Goal: Information Seeking & Learning: Learn about a topic

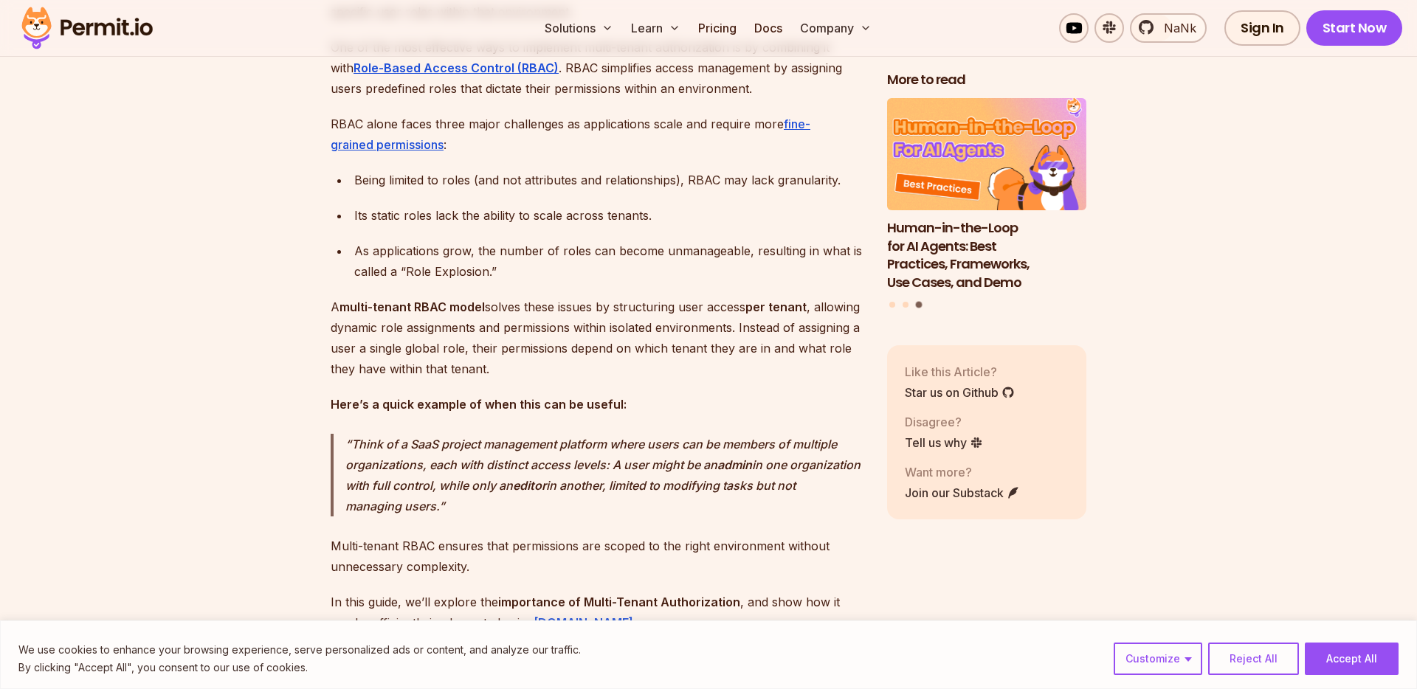
scroll to position [1003, 0]
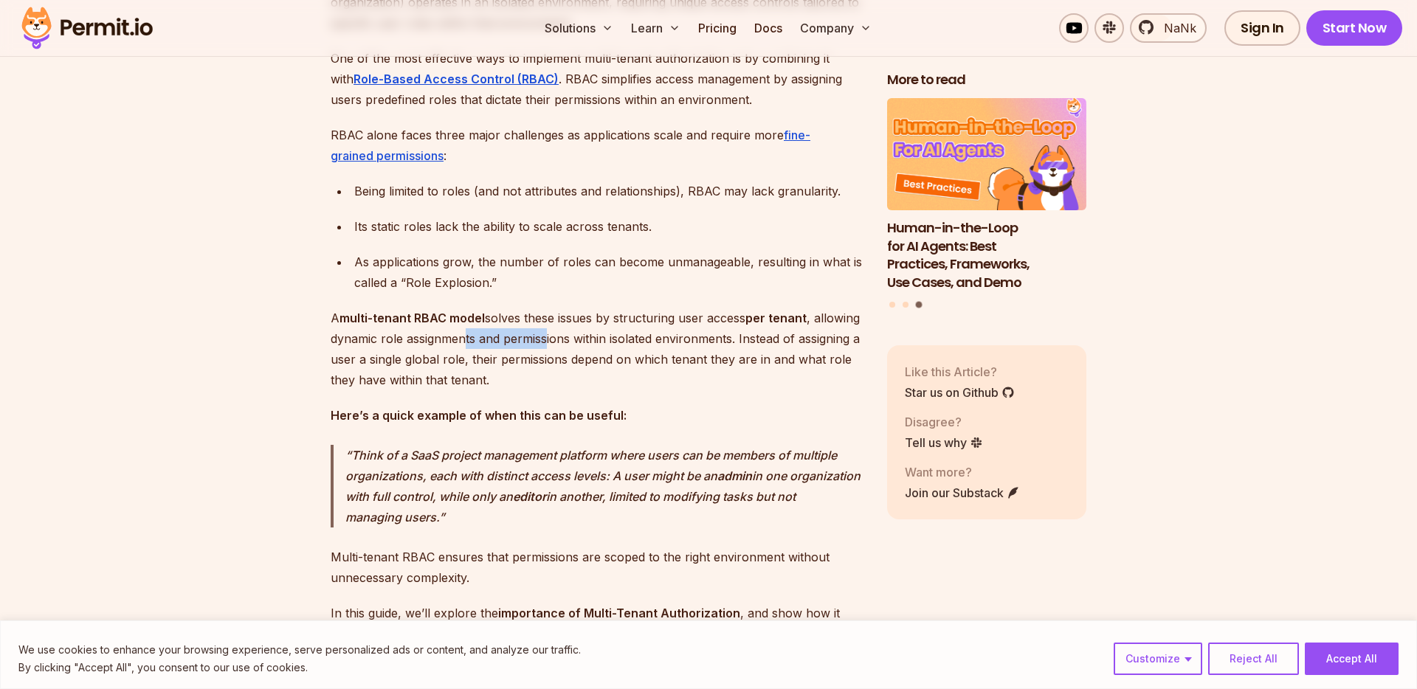
drag, startPoint x: 512, startPoint y: 349, endPoint x: 596, endPoint y: 349, distance: 84.1
click at [597, 349] on p "A multi-tenant RBAC model solves these issues by structuring user access per te…" at bounding box center [597, 349] width 533 height 83
click at [596, 349] on p "A multi-tenant RBAC model solves these issues by structuring user access per te…" at bounding box center [597, 349] width 533 height 83
click at [417, 381] on p "A multi-tenant RBAC model solves these issues by structuring user access per te…" at bounding box center [597, 349] width 533 height 83
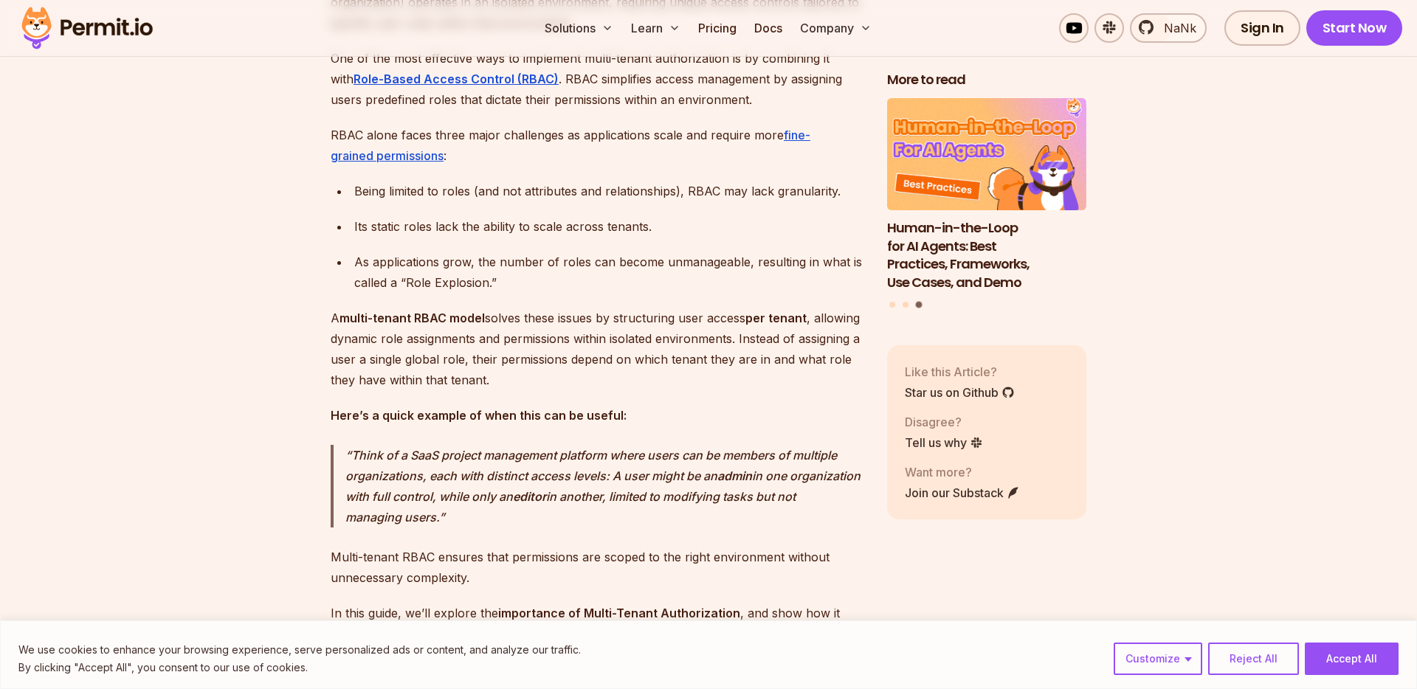
click at [551, 373] on p "A multi-tenant RBAC model solves these issues by structuring user access per te…" at bounding box center [597, 349] width 533 height 83
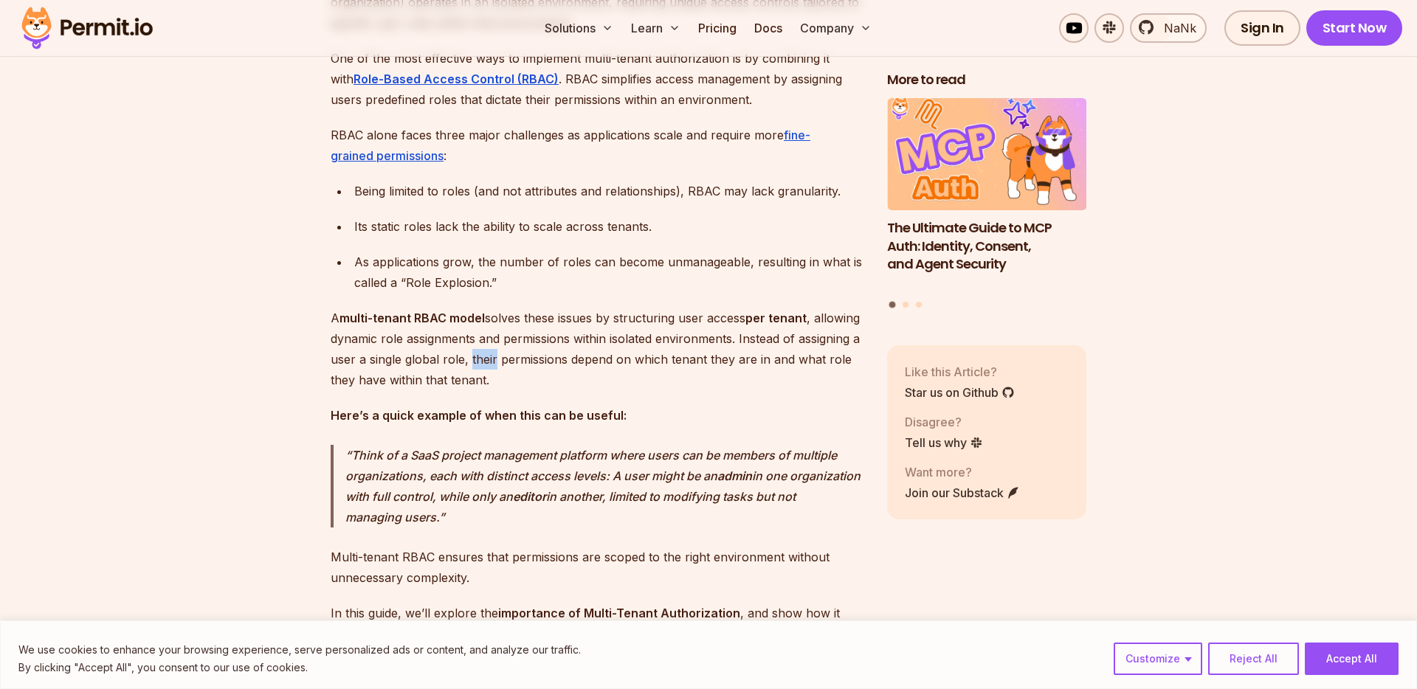
click at [551, 373] on p "A multi-tenant RBAC model solves these issues by structuring user access per te…" at bounding box center [597, 349] width 533 height 83
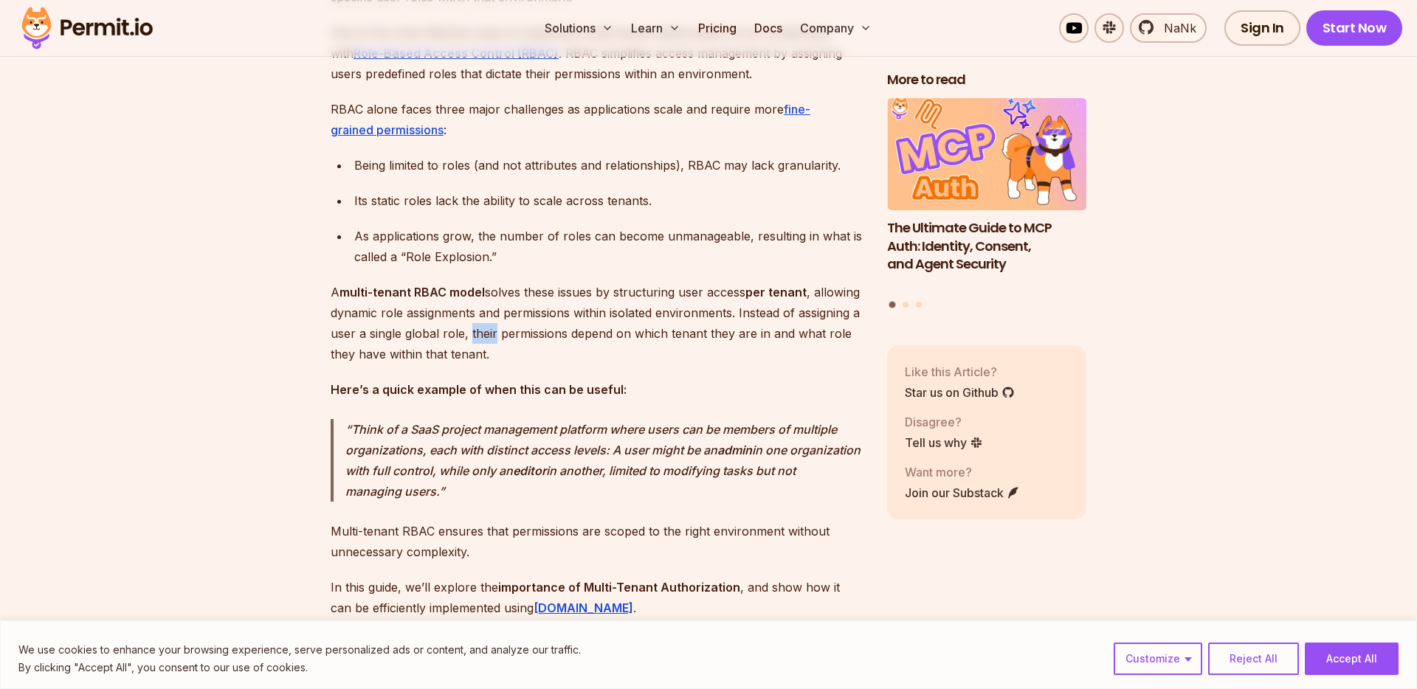
scroll to position [1044, 0]
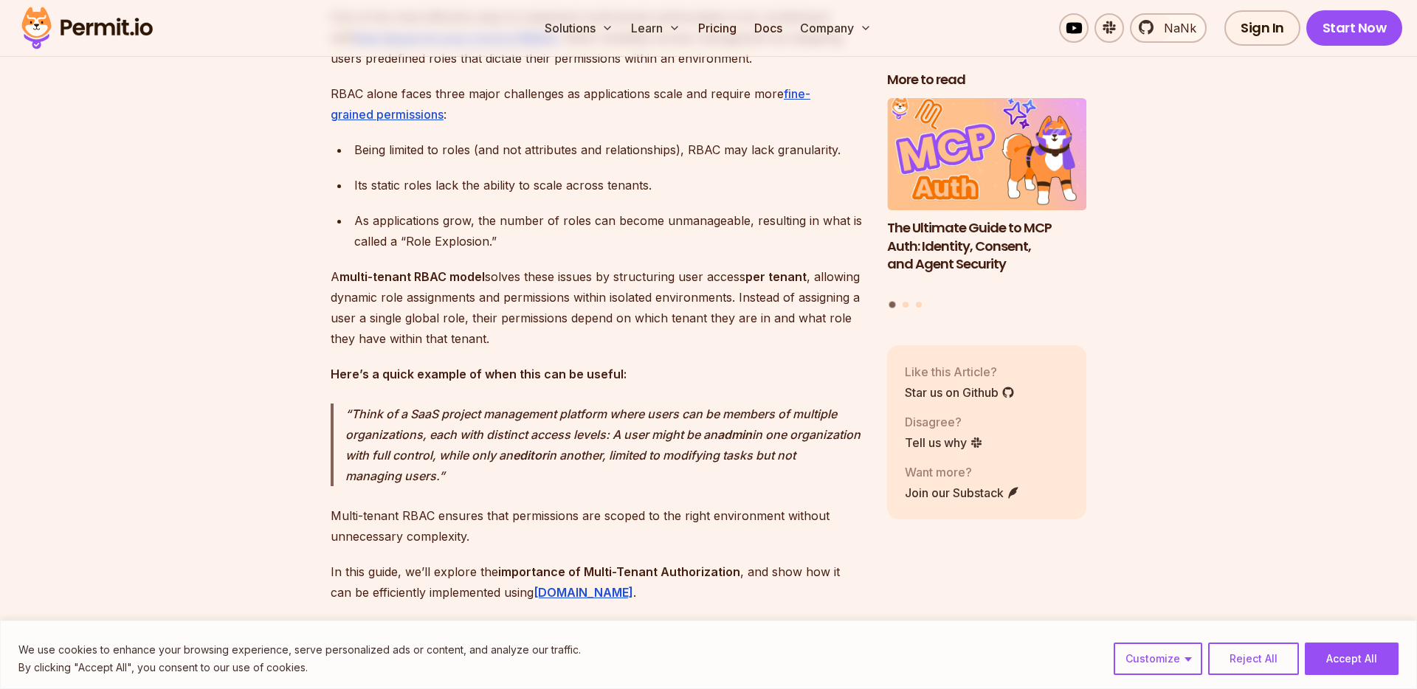
click at [415, 381] on strong "Here’s a quick example of when this can be useful:" at bounding box center [479, 374] width 296 height 15
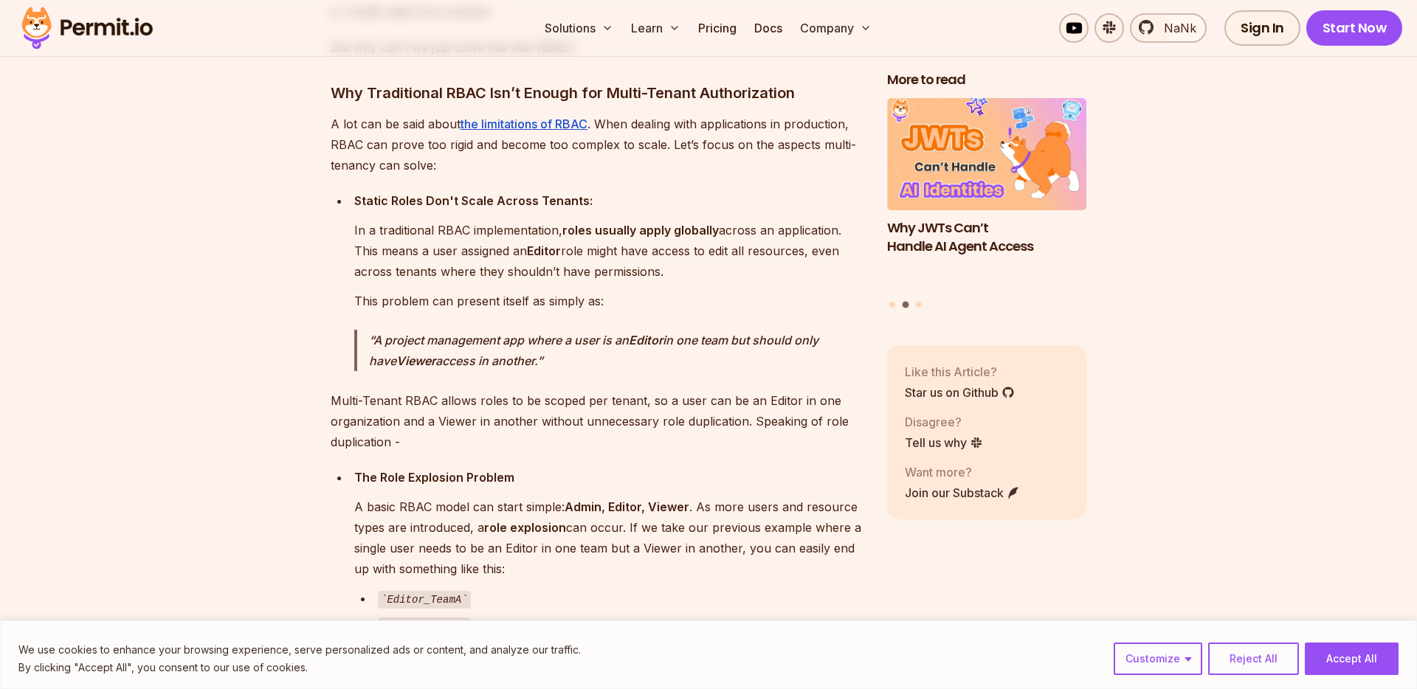
scroll to position [2162, 0]
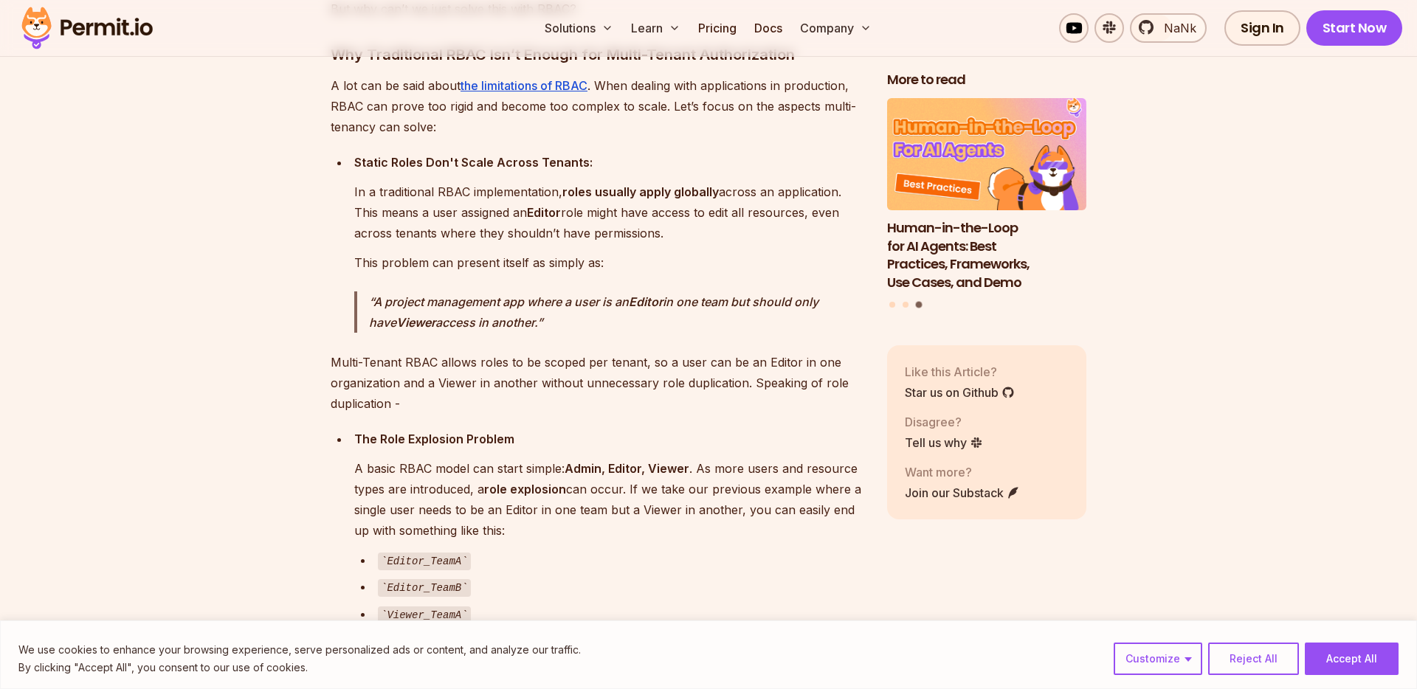
click at [636, 482] on p "A basic RBAC model can start simple: Admin, Editor, Viewer . As more users and …" at bounding box center [608, 499] width 509 height 83
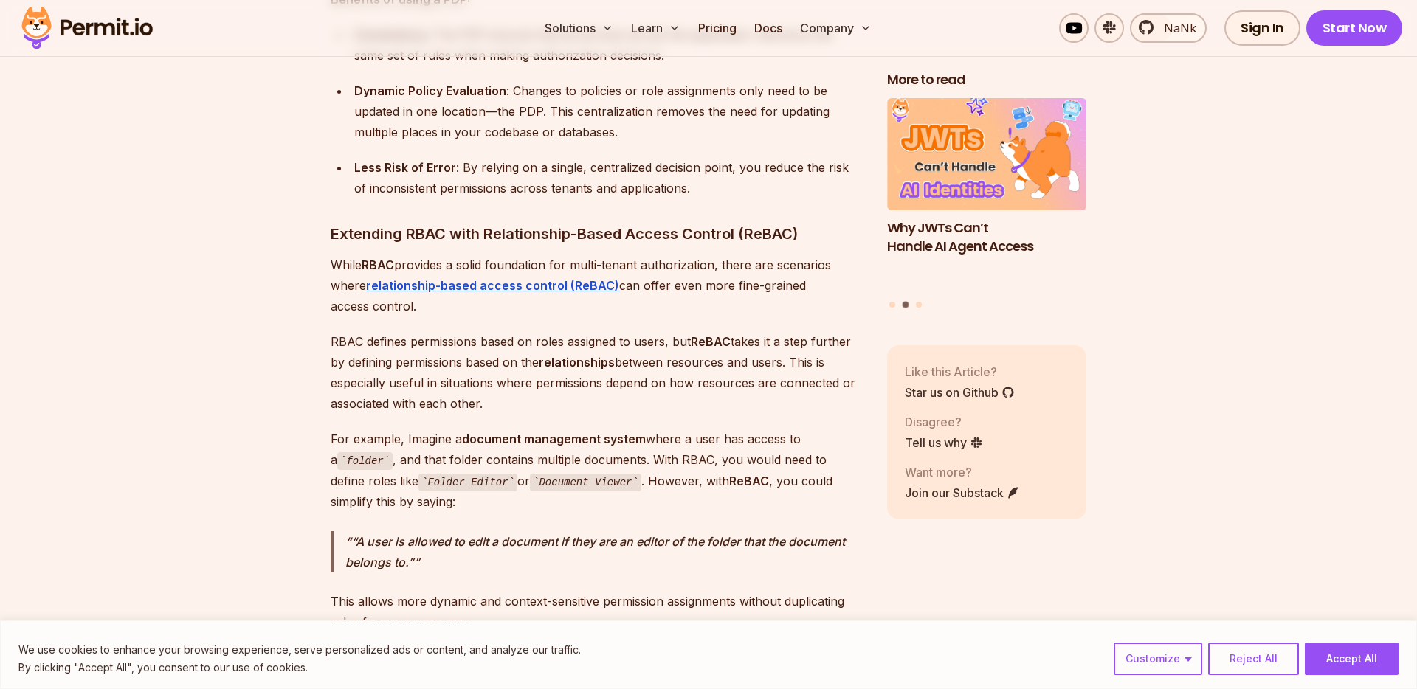
scroll to position [5941, 0]
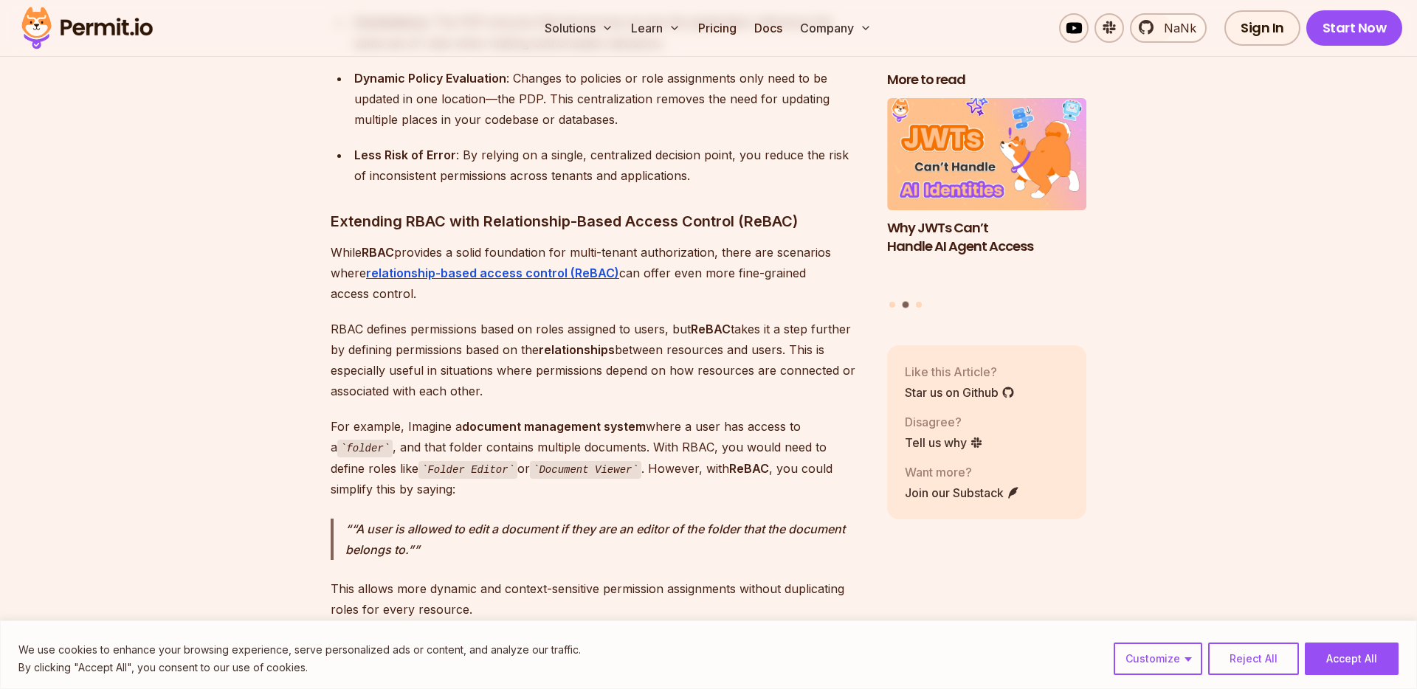
click at [562, 319] on p "RBAC defines permissions based on roles assigned to users, but ReBAC takes it a…" at bounding box center [597, 360] width 533 height 83
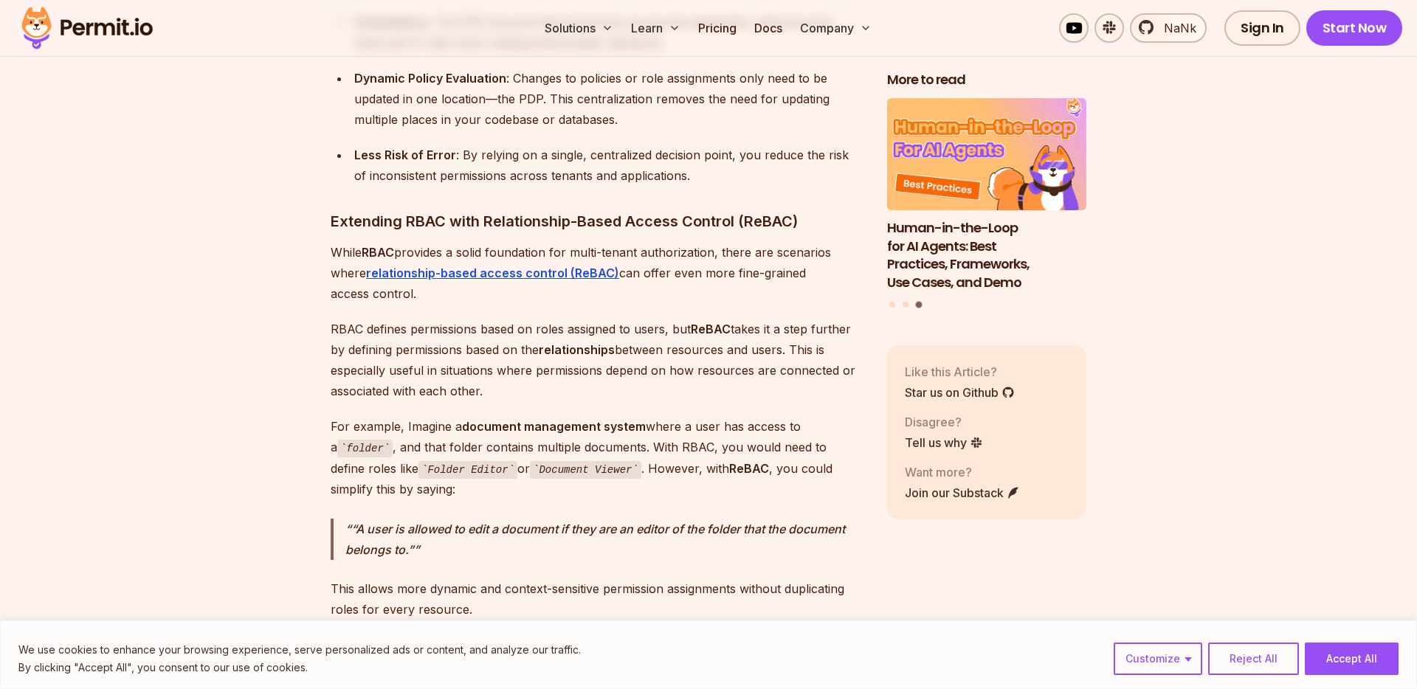
click at [490, 342] on p "RBAC defines permissions based on roles assigned to users, but ReBAC takes it a…" at bounding box center [597, 360] width 533 height 83
click at [677, 338] on p "RBAC defines permissions based on roles assigned to users, but ReBAC takes it a…" at bounding box center [597, 360] width 533 height 83
click at [435, 361] on p "RBAC defines permissions based on roles assigned to users, but ReBAC takes it a…" at bounding box center [597, 360] width 533 height 83
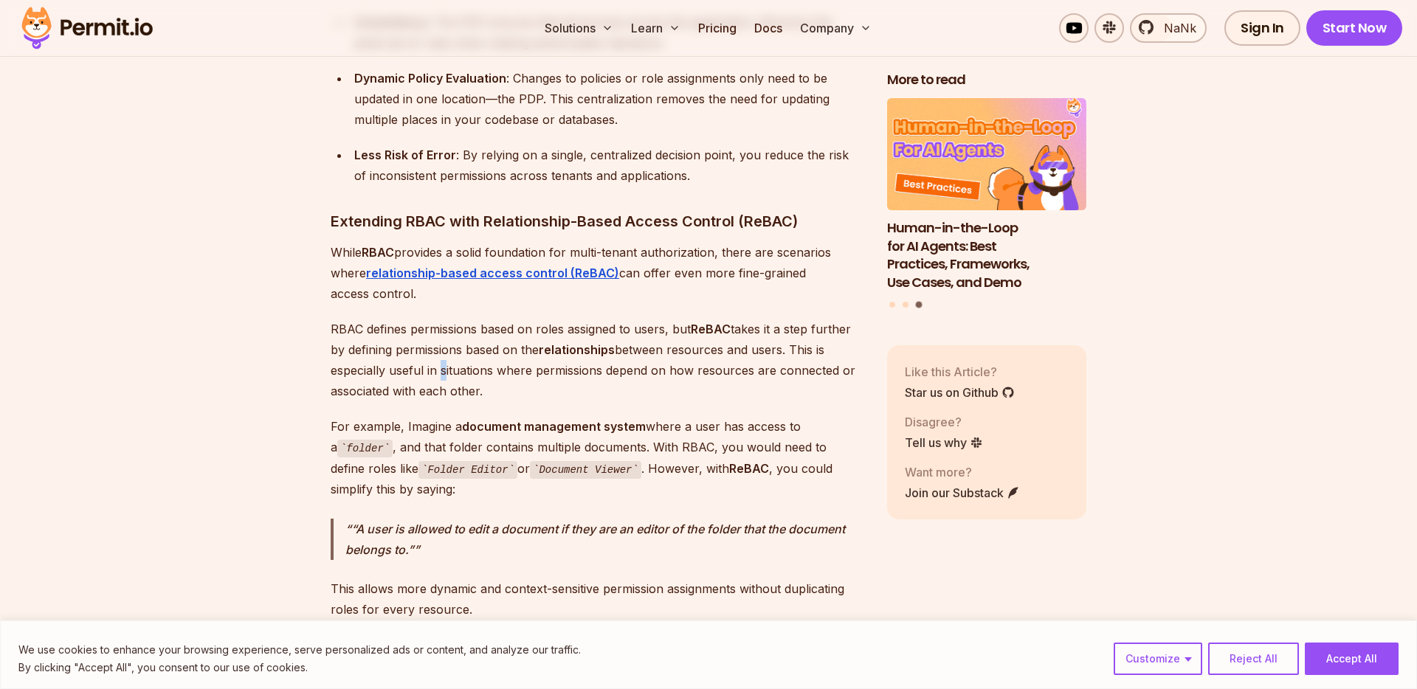
click at [435, 361] on p "RBAC defines permissions based on roles assigned to users, but ReBAC takes it a…" at bounding box center [597, 360] width 533 height 83
click at [466, 366] on p "RBAC defines permissions based on roles assigned to users, but ReBAC takes it a…" at bounding box center [597, 360] width 533 height 83
click at [553, 367] on p "RBAC defines permissions based on roles assigned to users, but ReBAC takes it a…" at bounding box center [597, 360] width 533 height 83
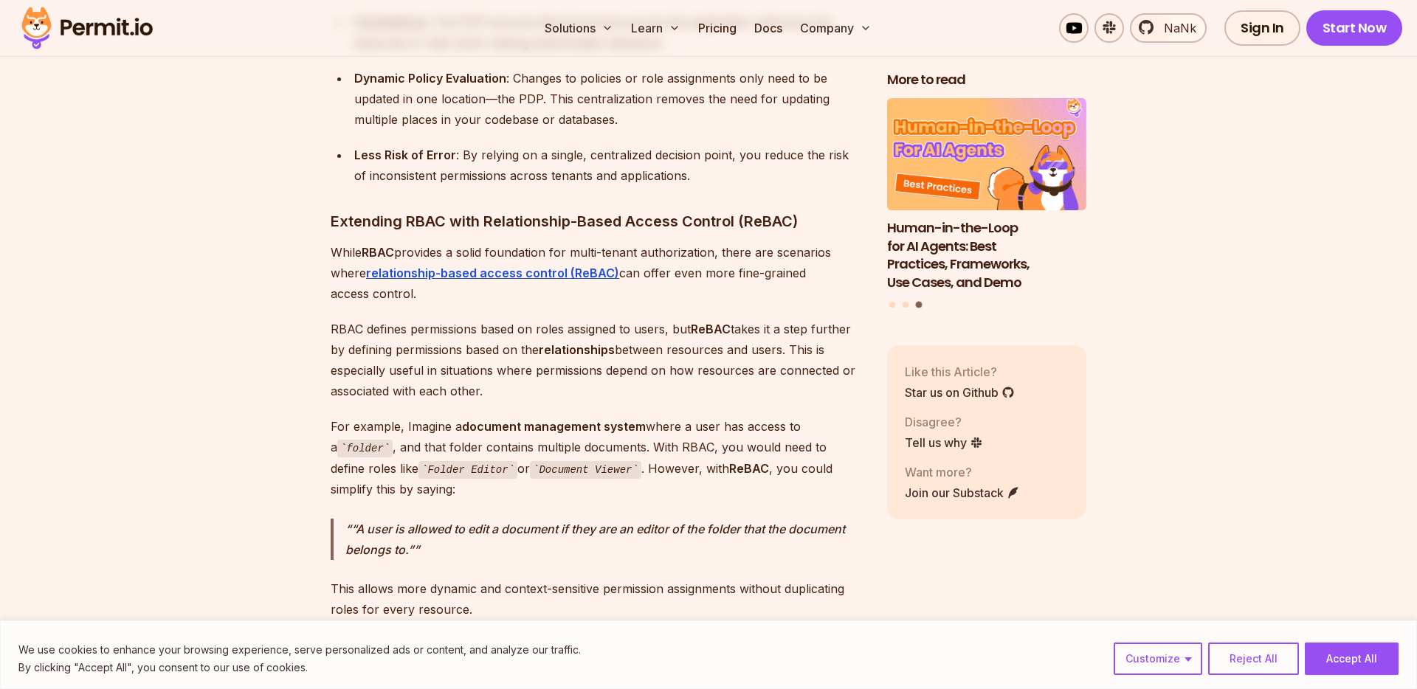
click at [651, 366] on p "RBAC defines permissions based on roles assigned to users, but ReBAC takes it a…" at bounding box center [597, 360] width 533 height 83
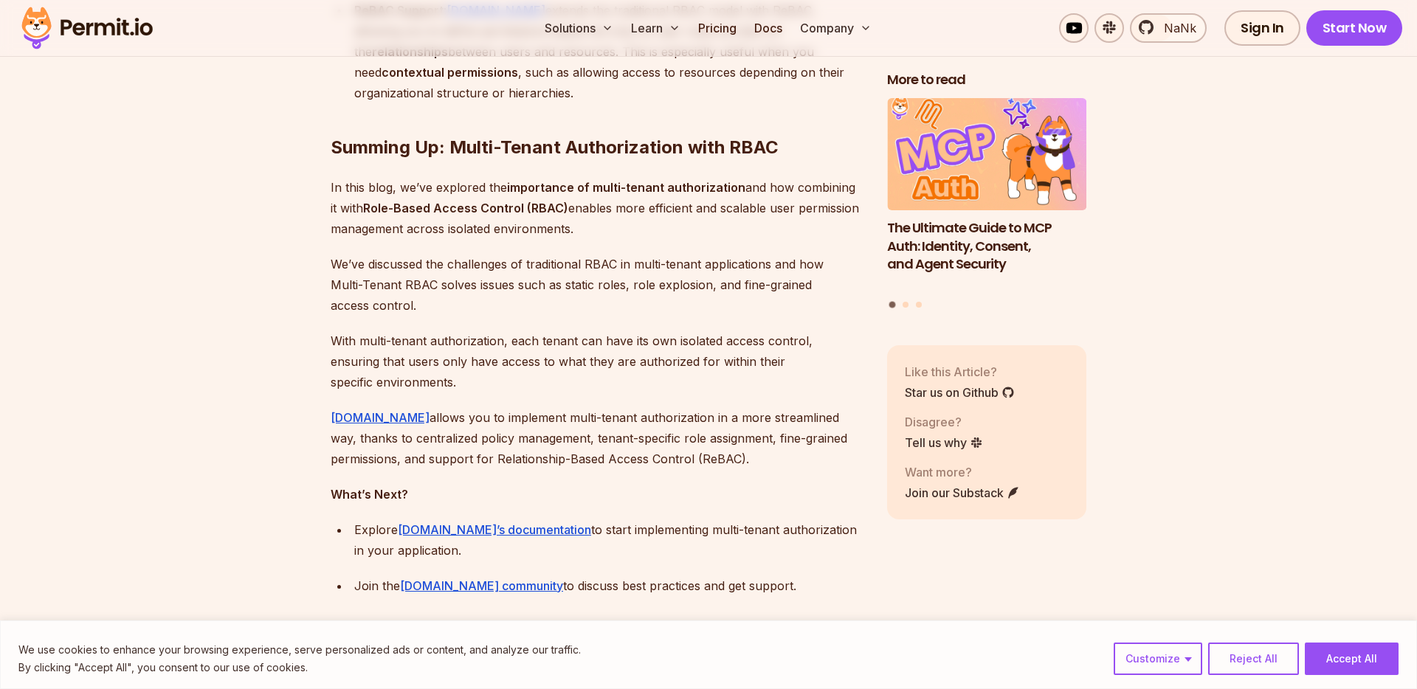
scroll to position [10713, 0]
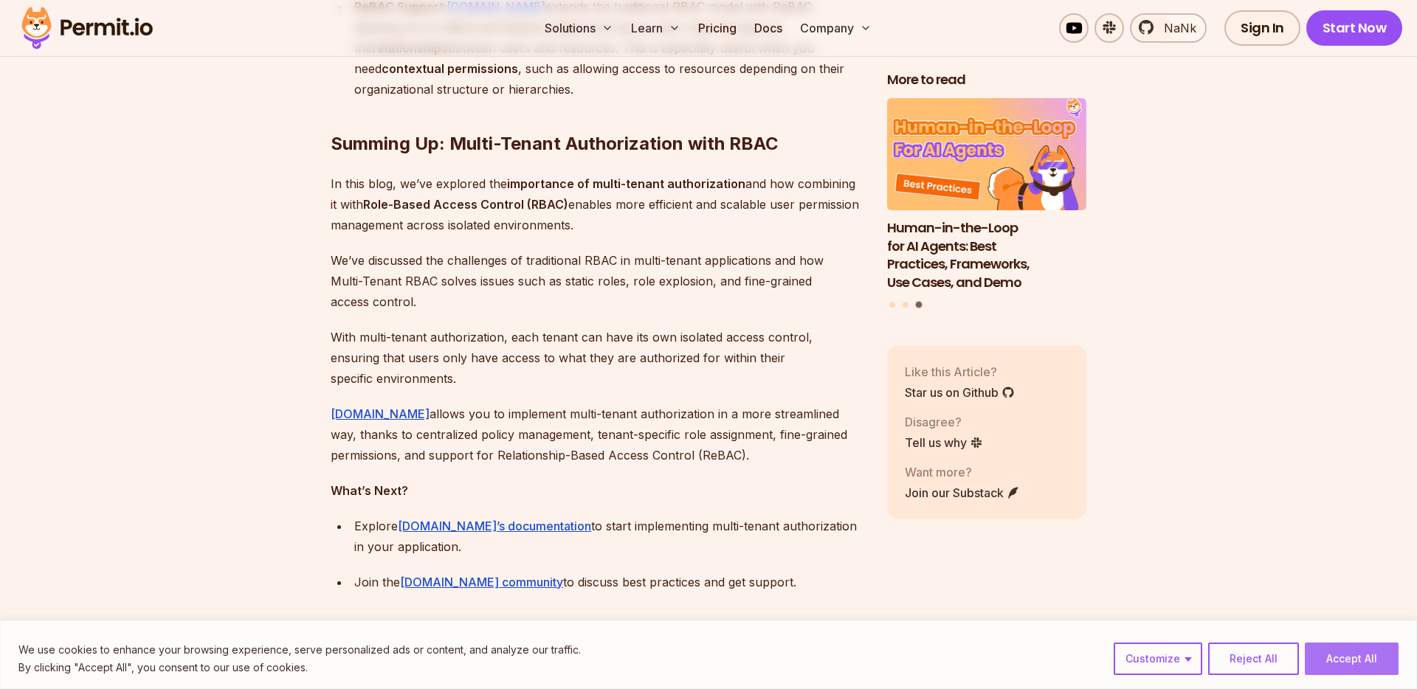
click at [1333, 654] on button "Accept All" at bounding box center [1351, 659] width 94 height 32
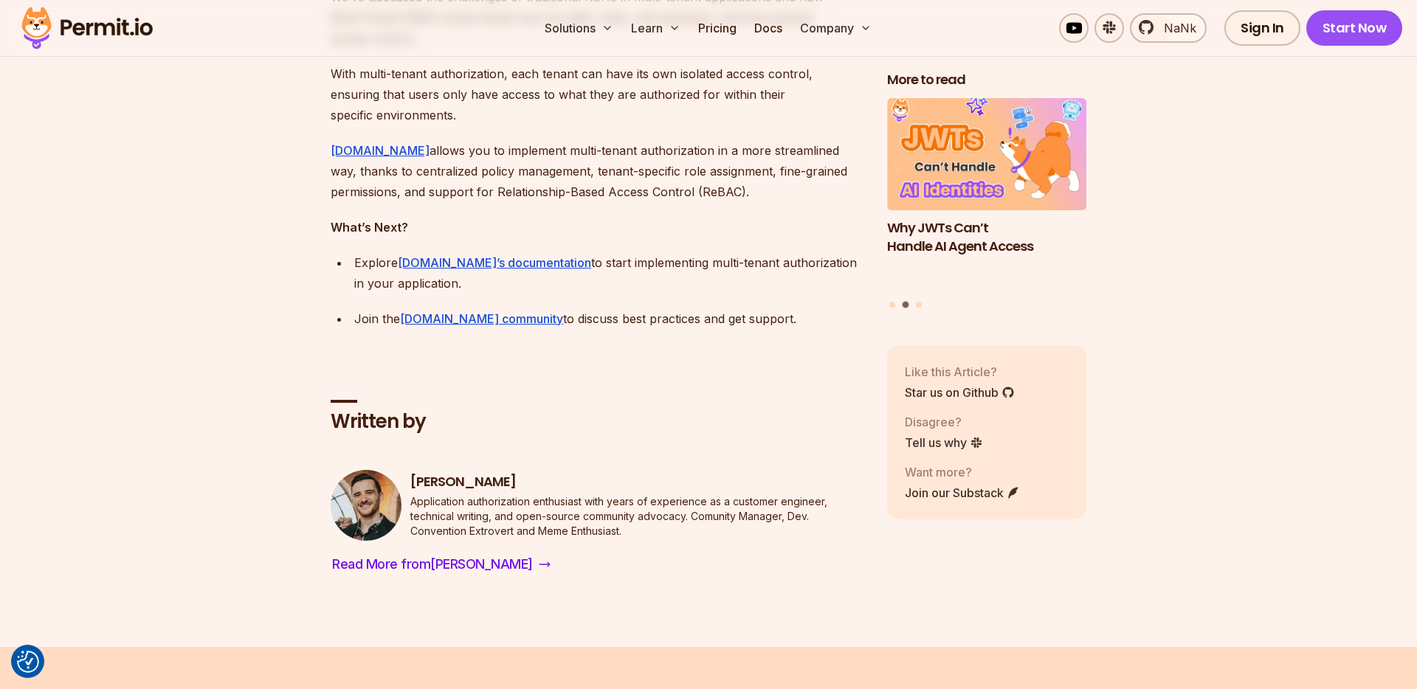
scroll to position [10998, 0]
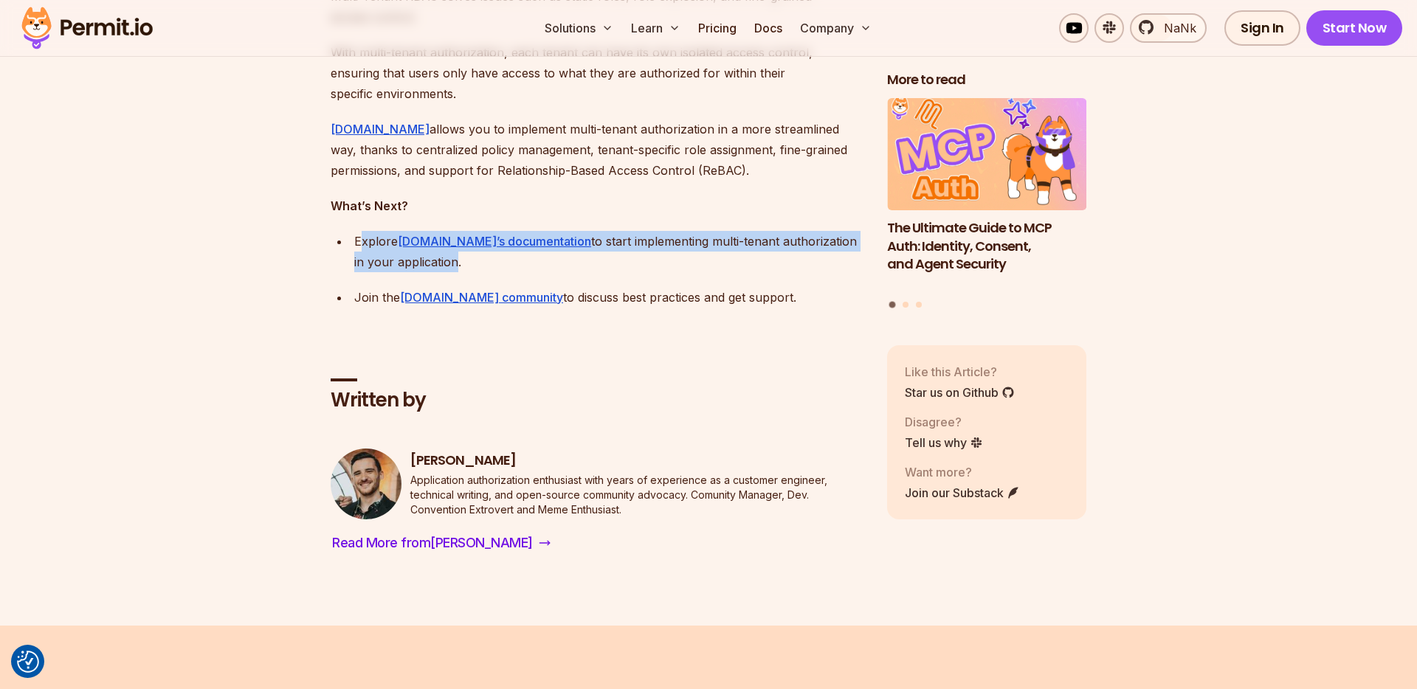
drag, startPoint x: 359, startPoint y: 249, endPoint x: 406, endPoint y: 274, distance: 53.5
click at [406, 272] on div "Explore [DOMAIN_NAME]’s documentation to start implementing multi-tenant author…" at bounding box center [608, 251] width 509 height 41
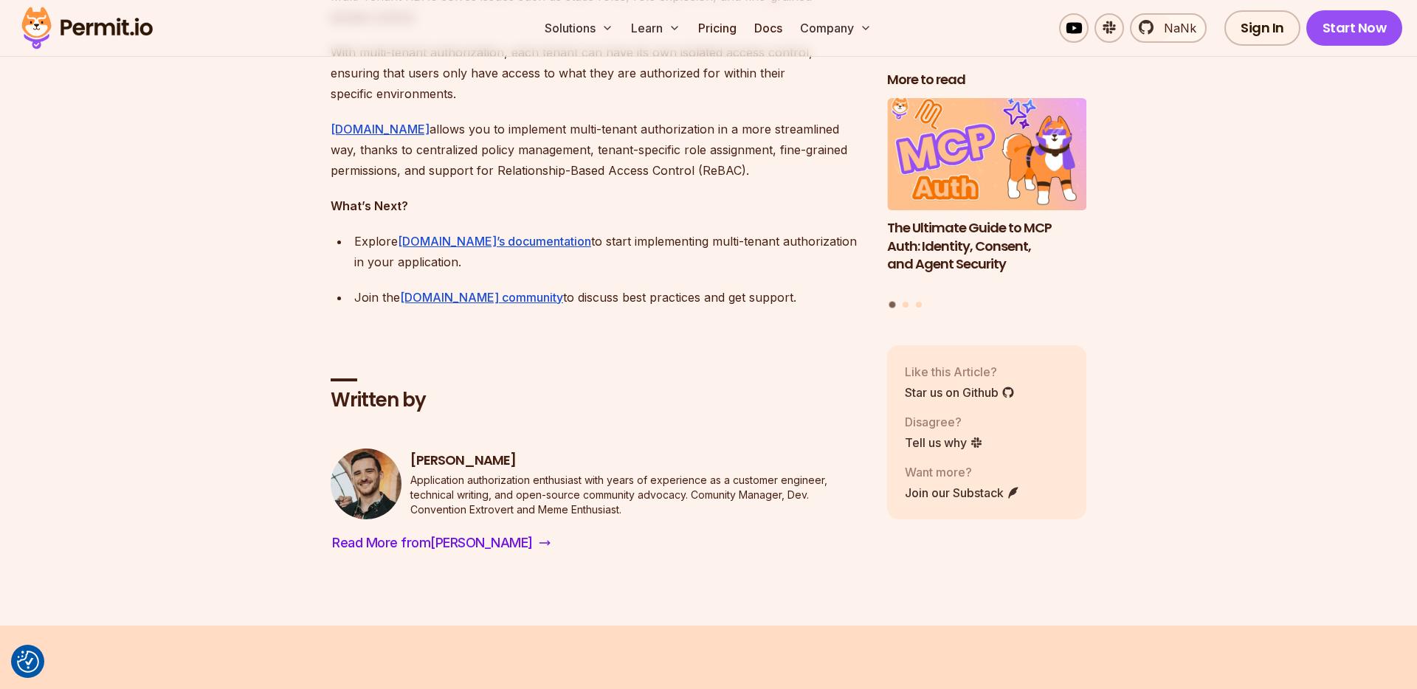
click at [398, 213] on strong "What’s Next?" at bounding box center [369, 205] width 77 height 15
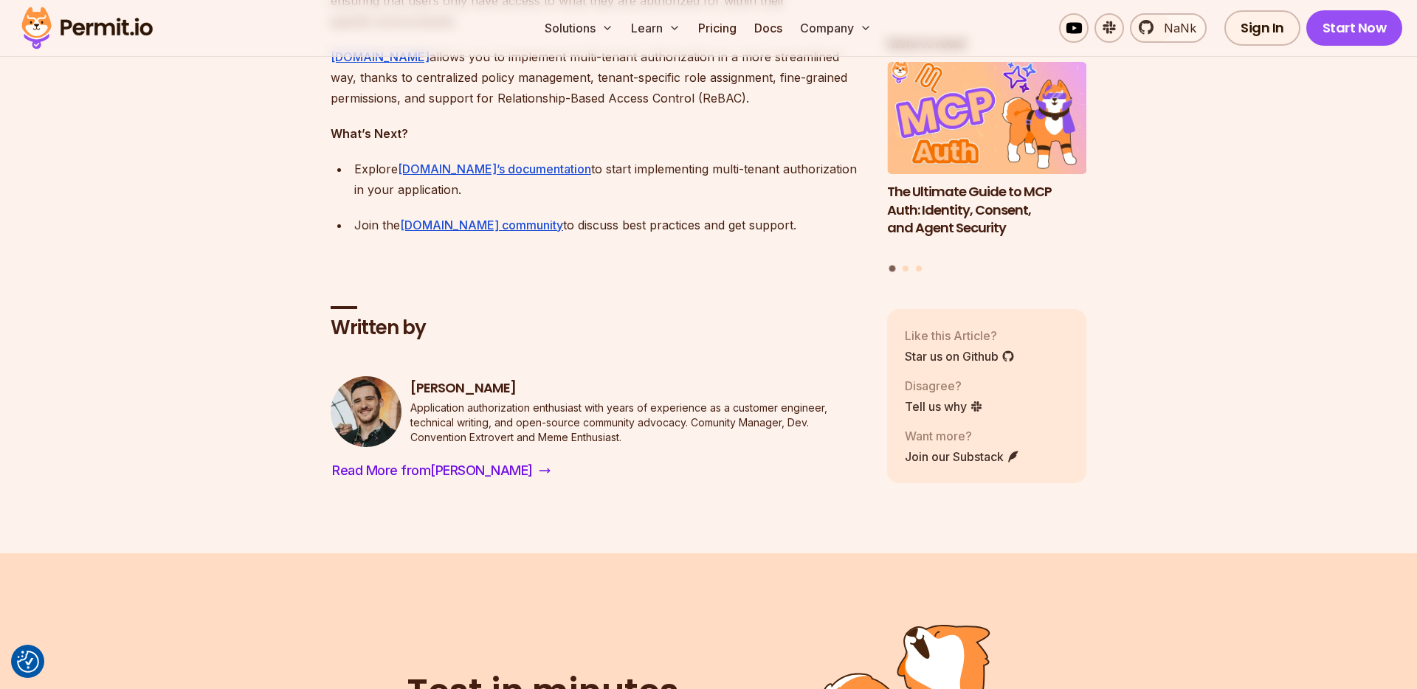
scroll to position [11064, 0]
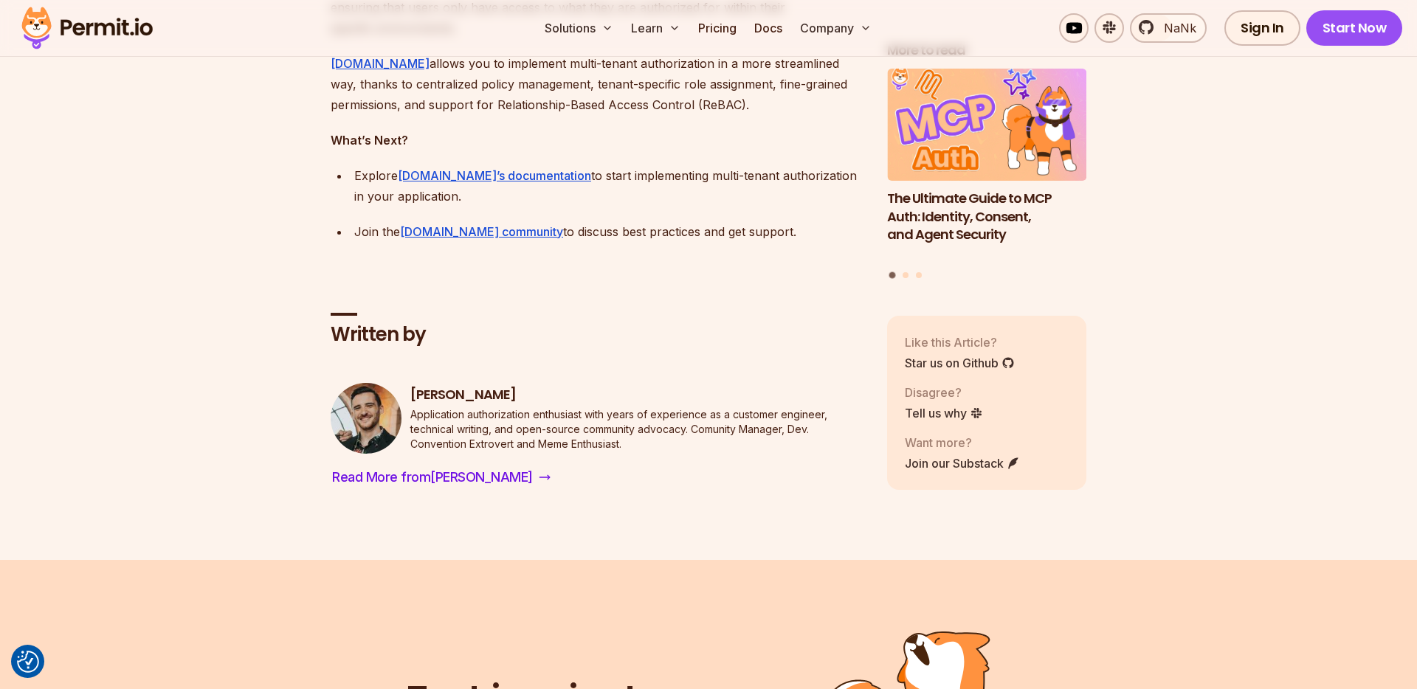
click at [654, 242] on div "Join the Permit.io community to discuss best practices and get support." at bounding box center [608, 231] width 509 height 21
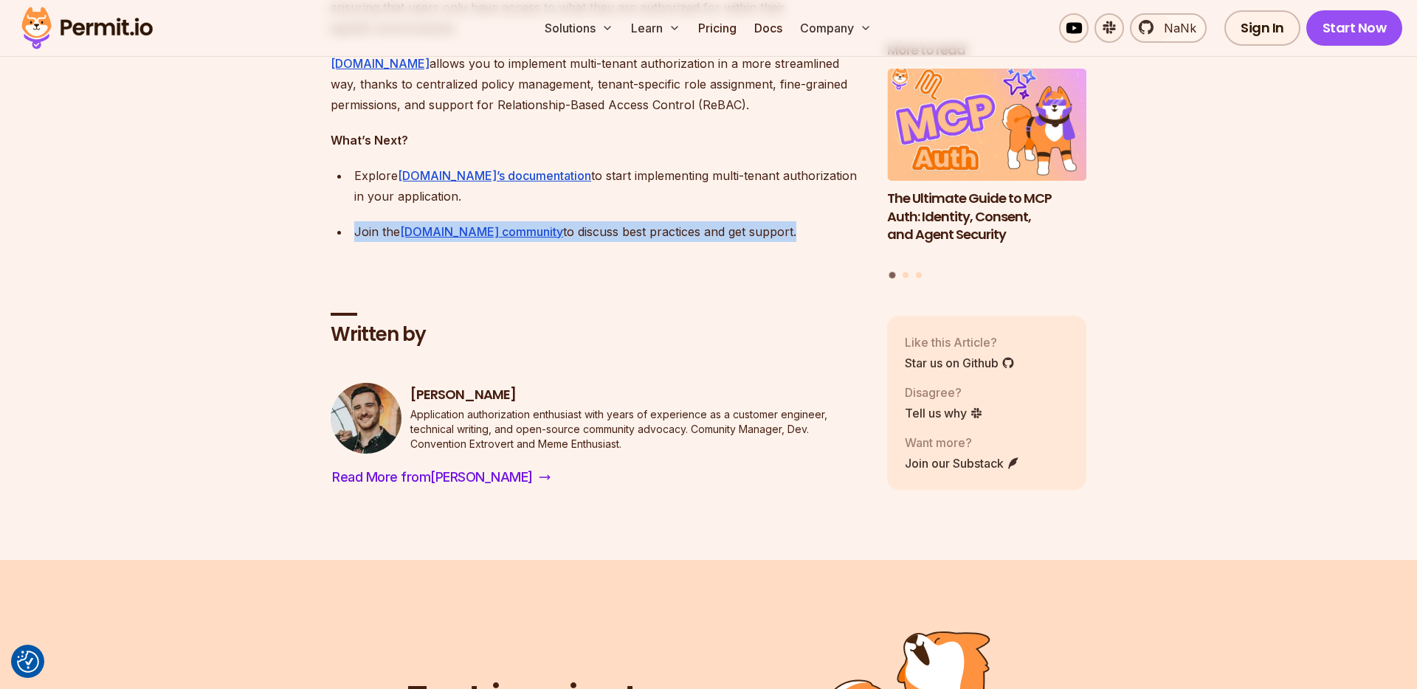
click at [654, 242] on div "Join the Permit.io community to discuss best practices and get support." at bounding box center [608, 231] width 509 height 21
click at [650, 242] on div "Join the Permit.io community to discuss best practices and get support." at bounding box center [608, 231] width 509 height 21
